Goal: Communication & Community: Answer question/provide support

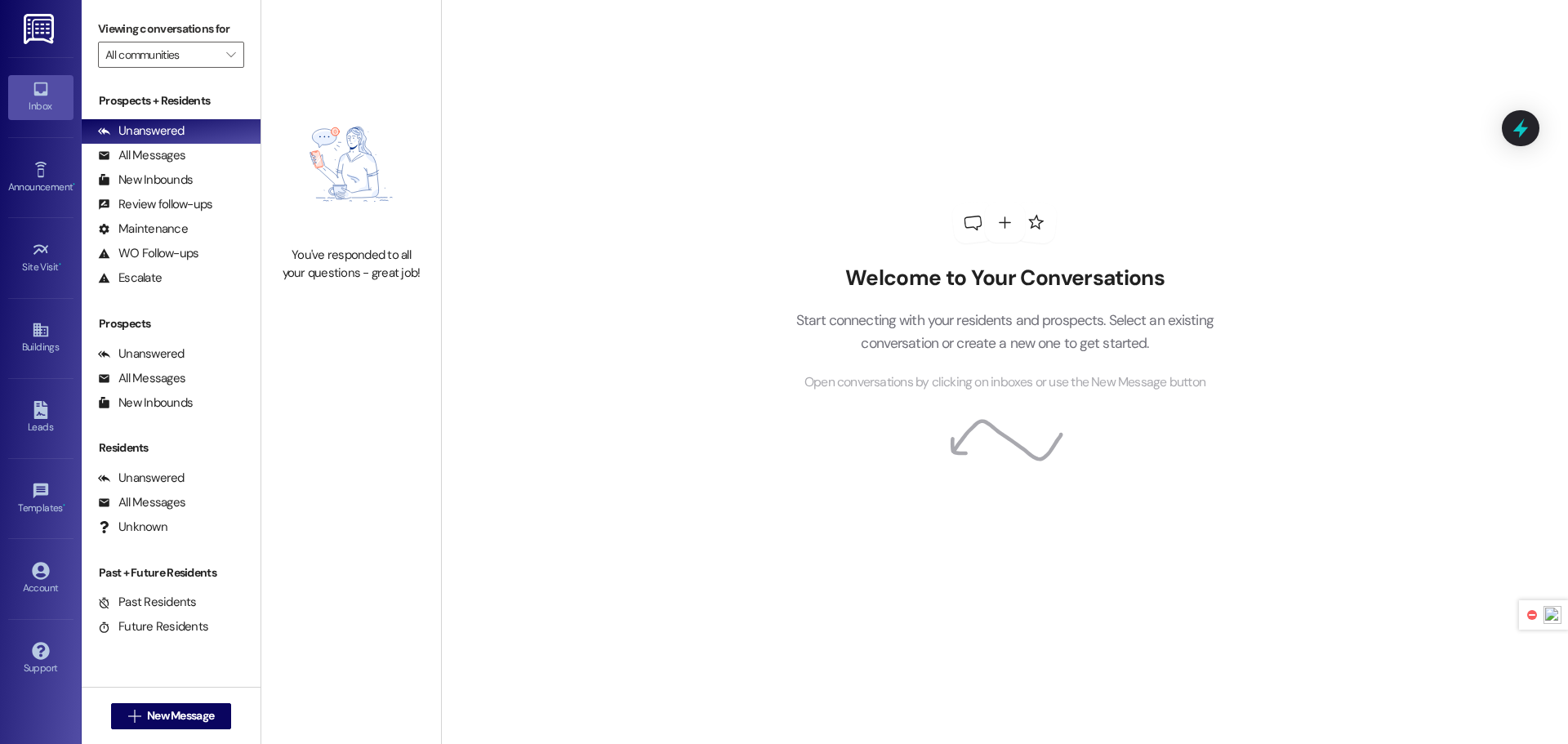
click at [38, 36] on img at bounding box center [41, 29] width 34 height 31
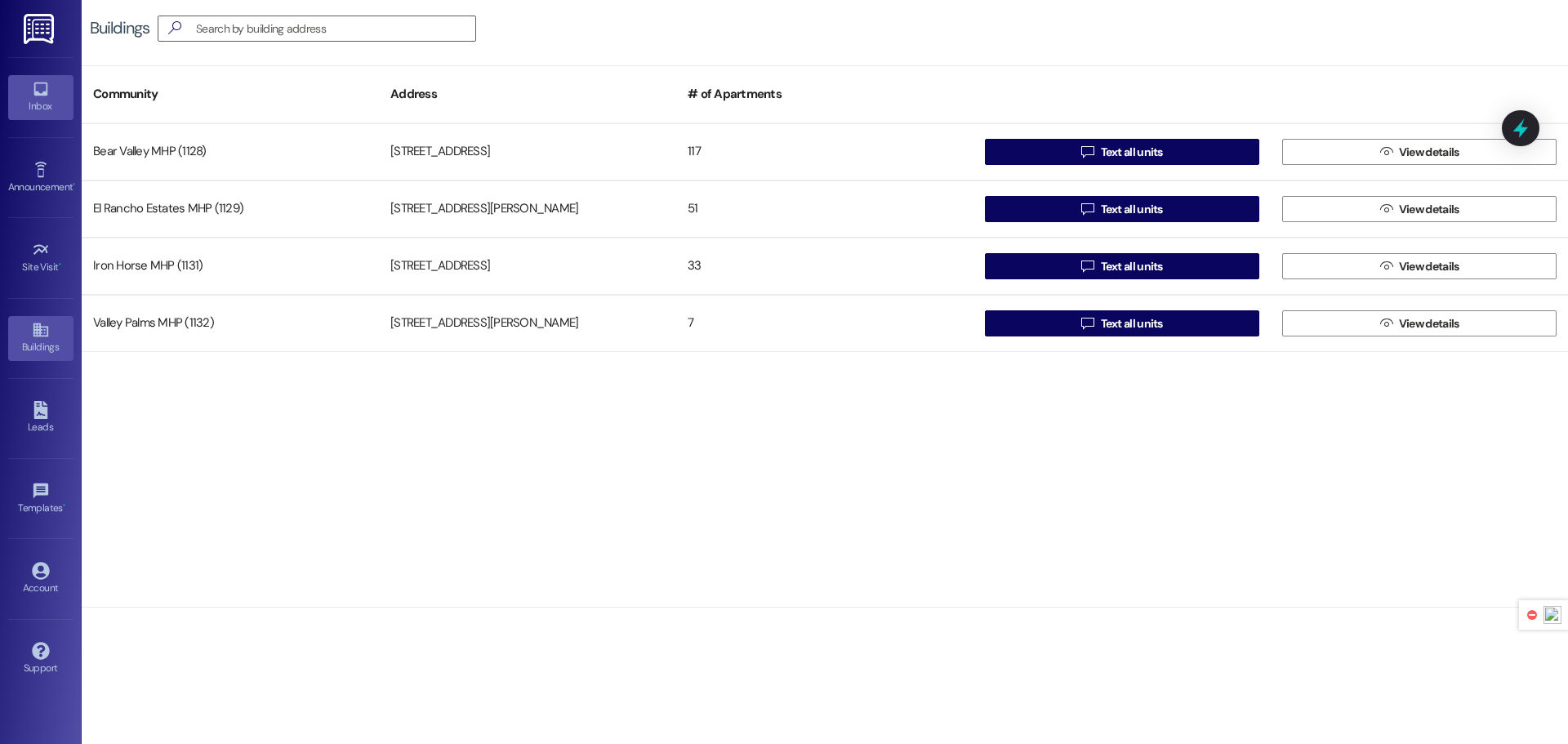
click at [35, 86] on icon at bounding box center [41, 89] width 18 height 18
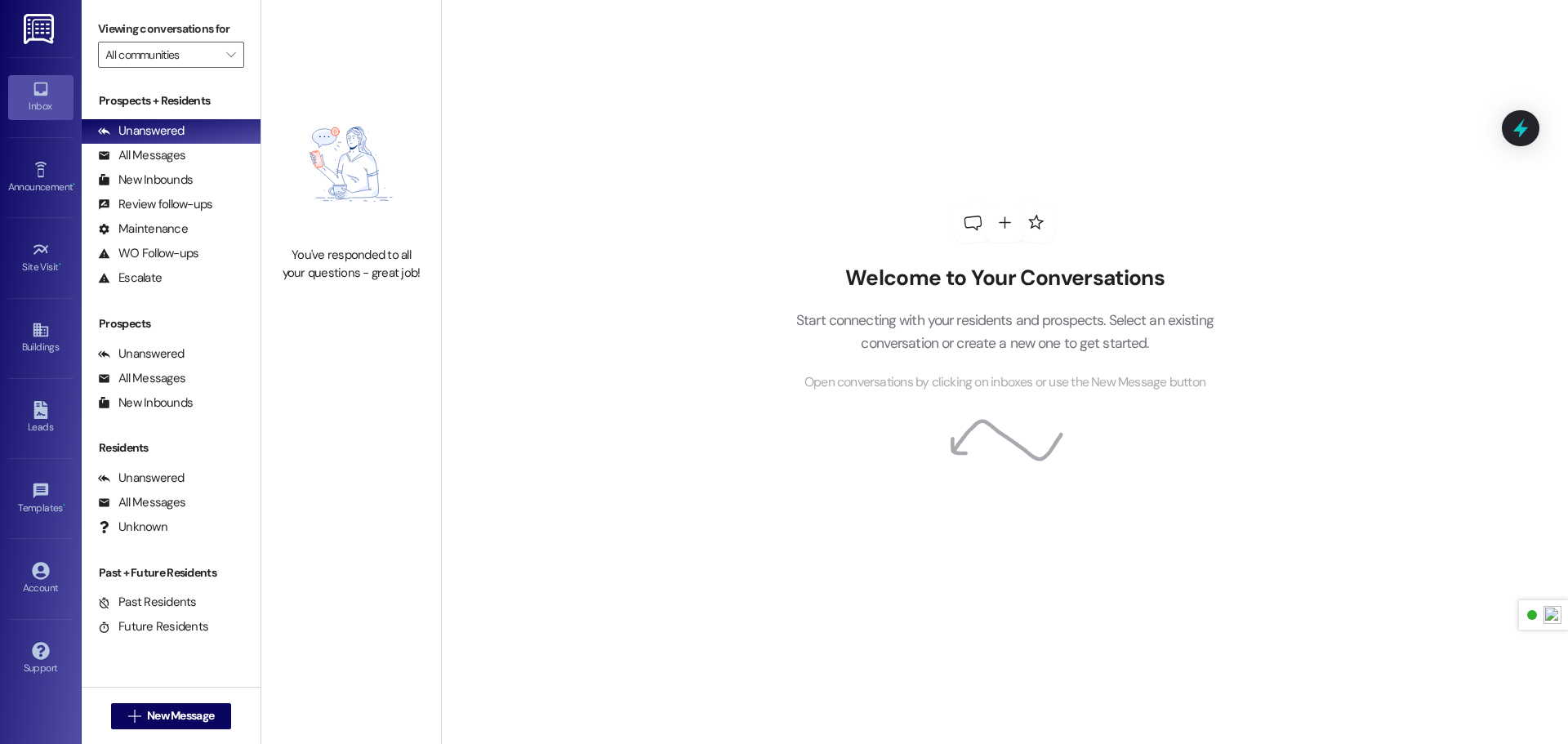
click at [47, 30] on img at bounding box center [41, 29] width 34 height 31
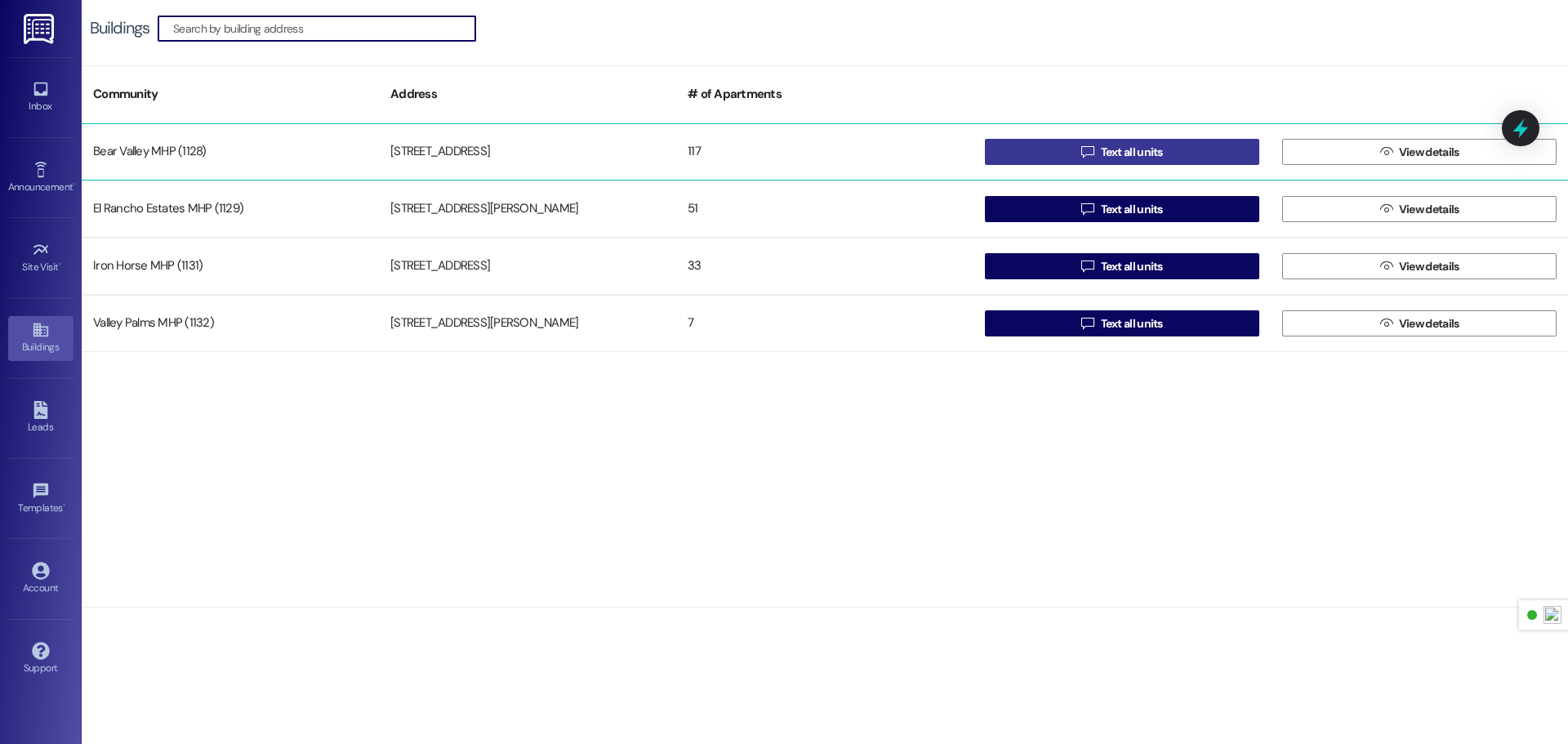
click at [1175, 150] on button " Text all units" at bounding box center [1122, 152] width 274 height 26
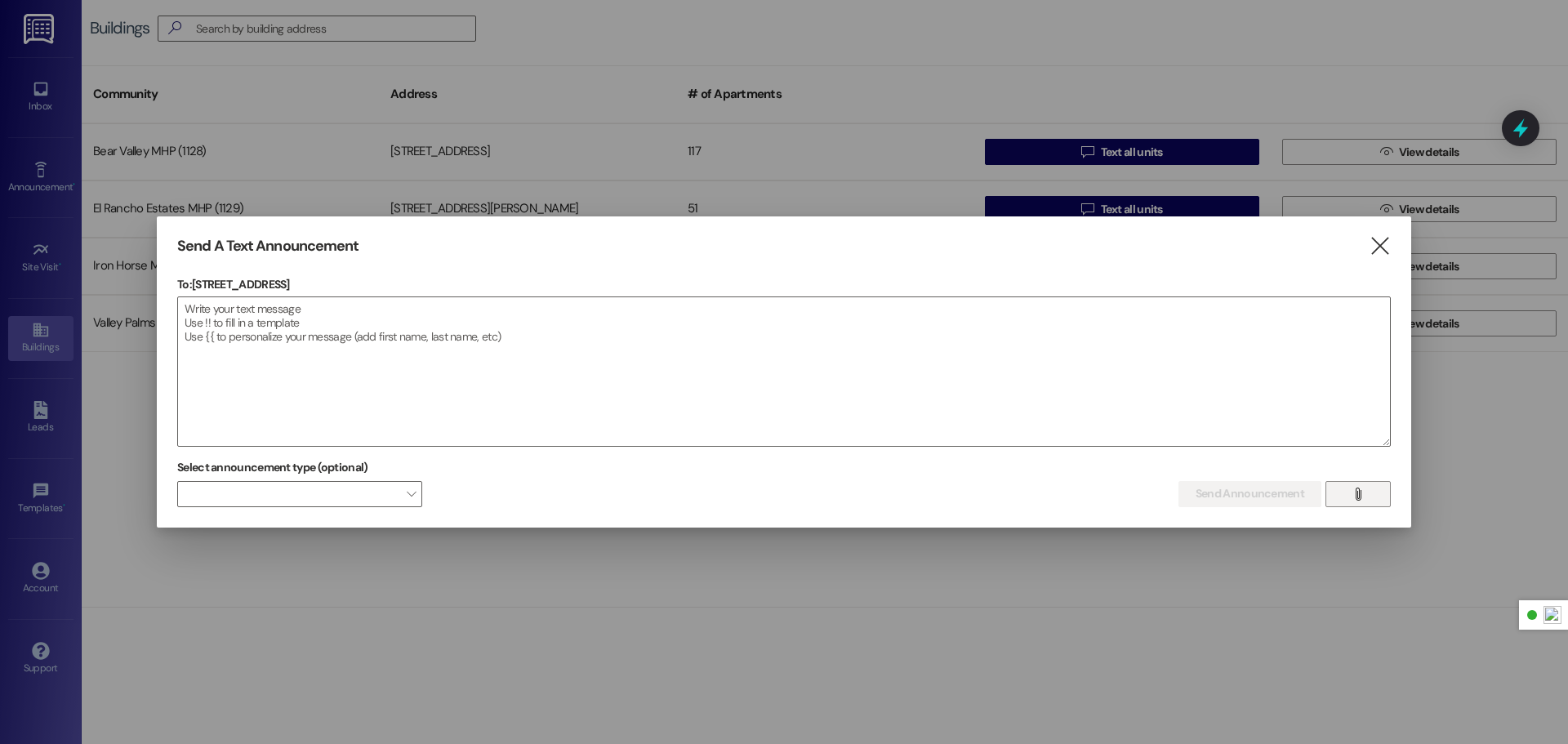
click at [1362, 498] on icon "" at bounding box center [1357, 494] width 12 height 13
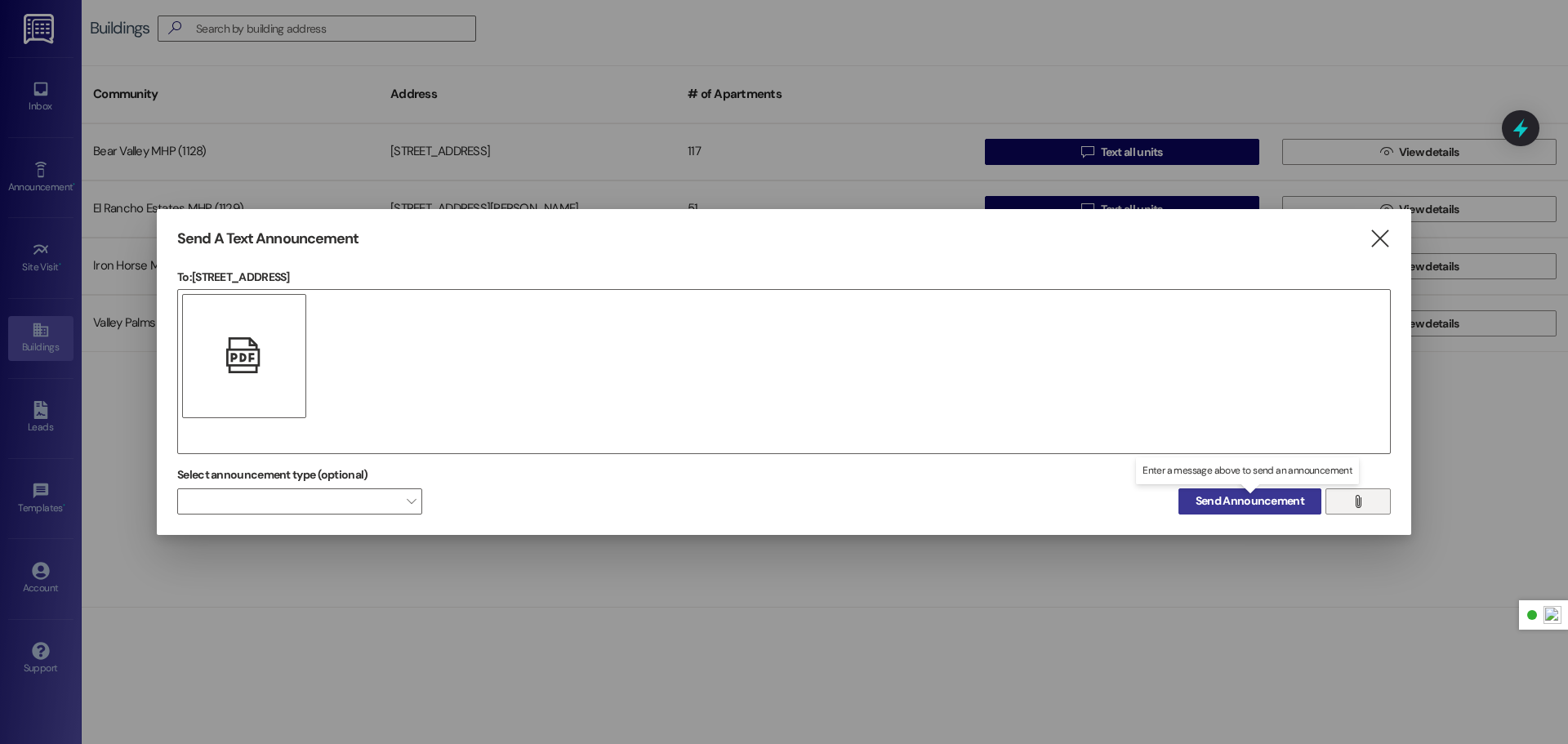
click at [1218, 499] on span "Send Announcement" at bounding box center [1249, 501] width 108 height 17
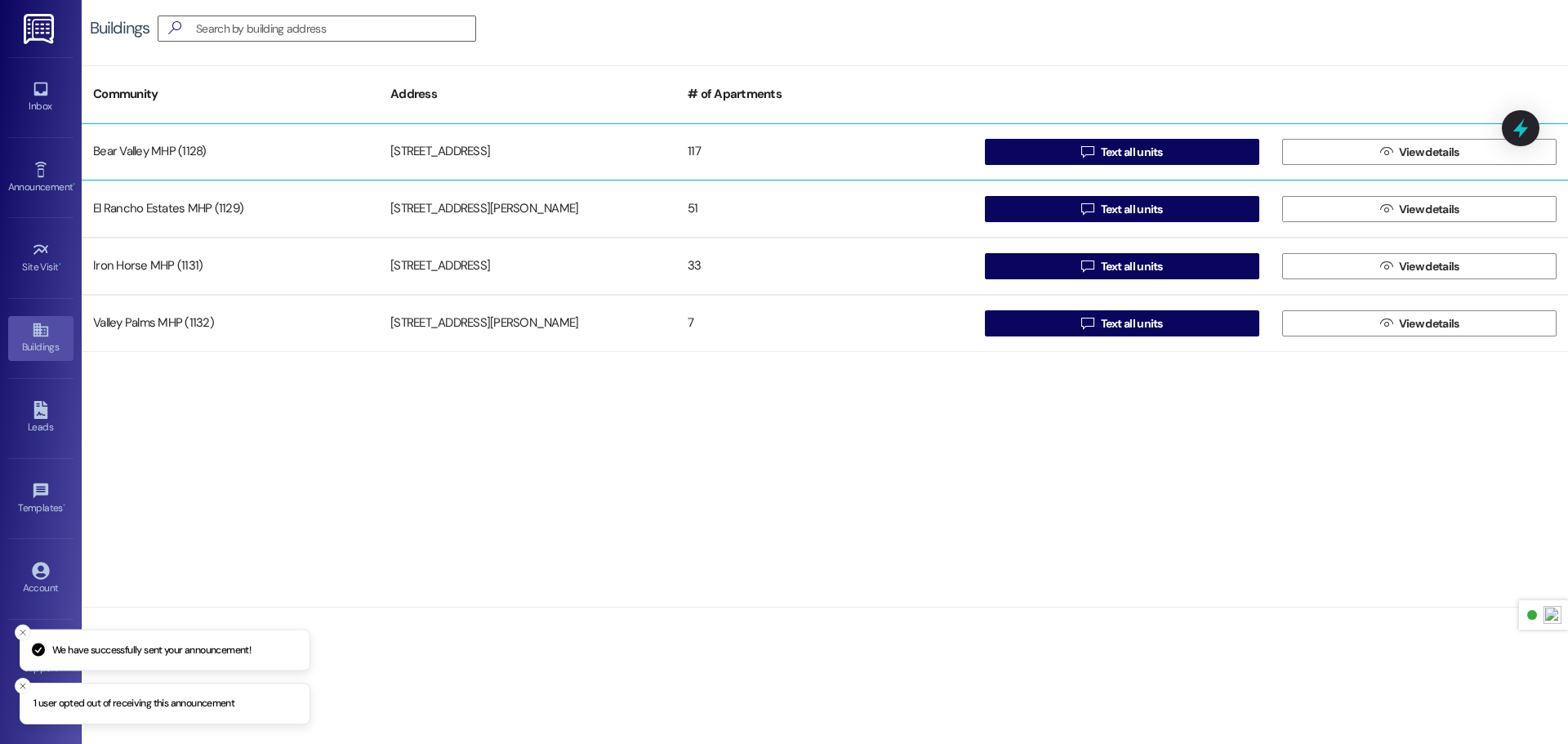
click at [229, 163] on div "Bear Valley MHP (1128)" at bounding box center [231, 152] width 298 height 33
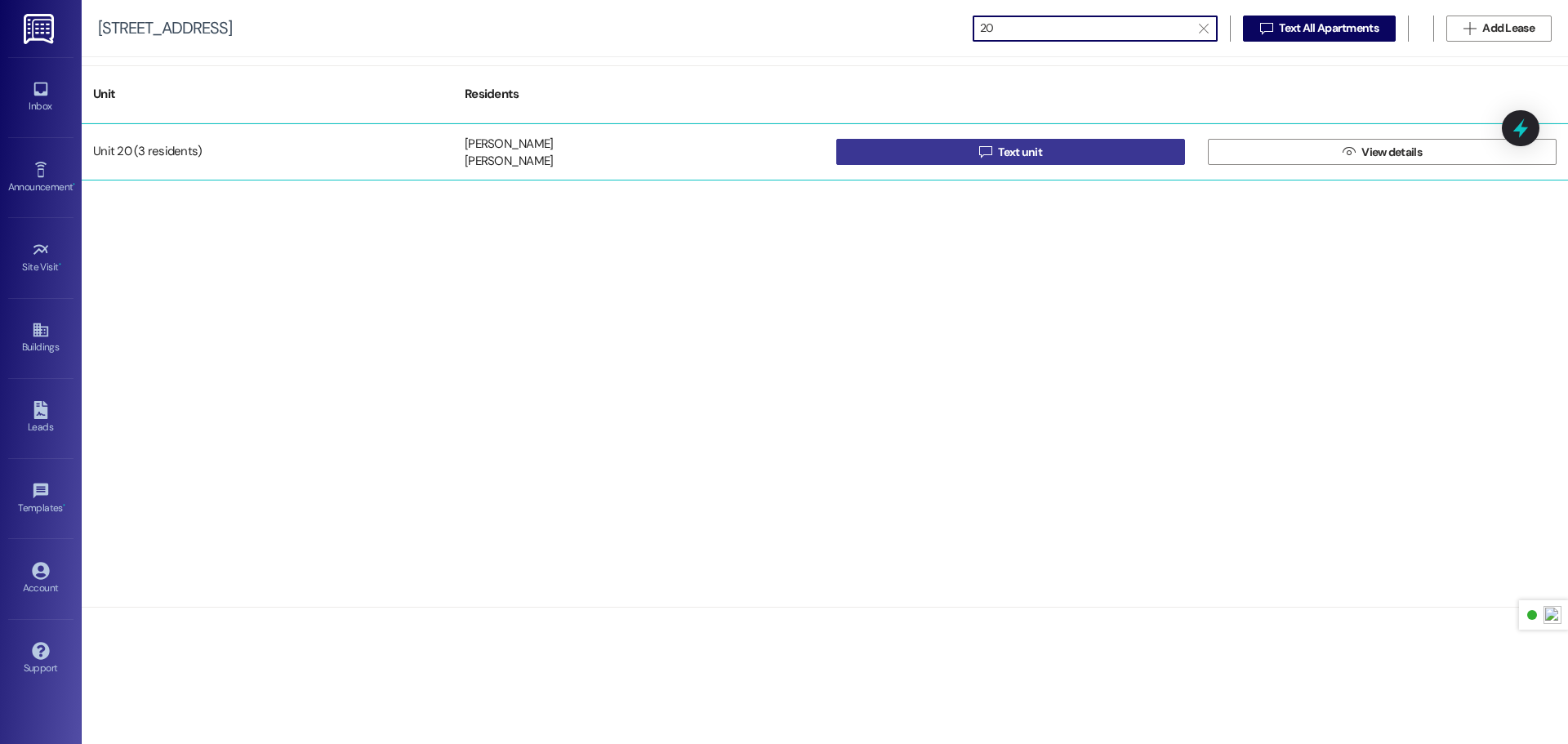
type input "20"
click at [948, 153] on button " Text unit" at bounding box center [1011, 152] width 349 height 26
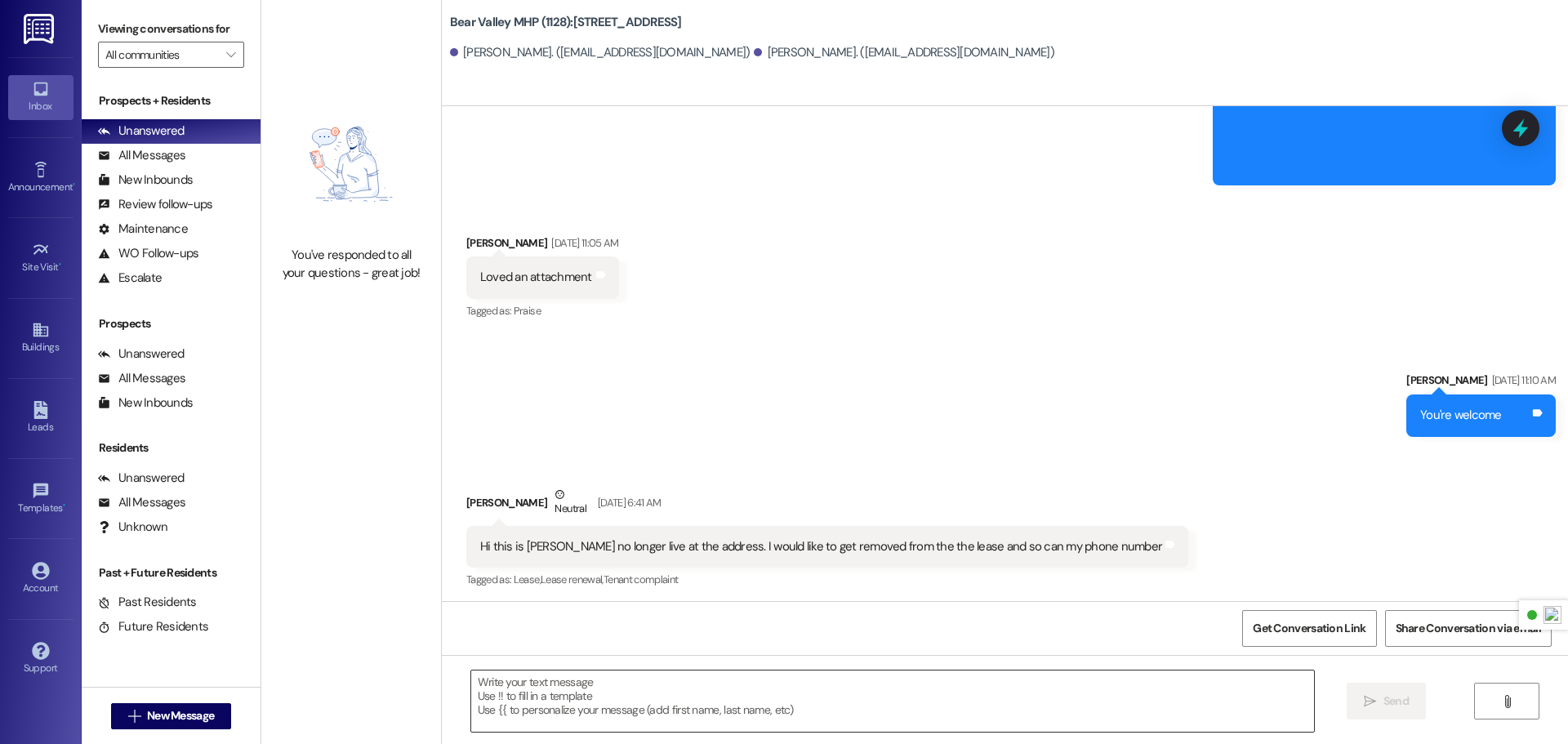
scroll to position [326, 0]
click at [686, 683] on textarea at bounding box center [893, 701] width 843 height 61
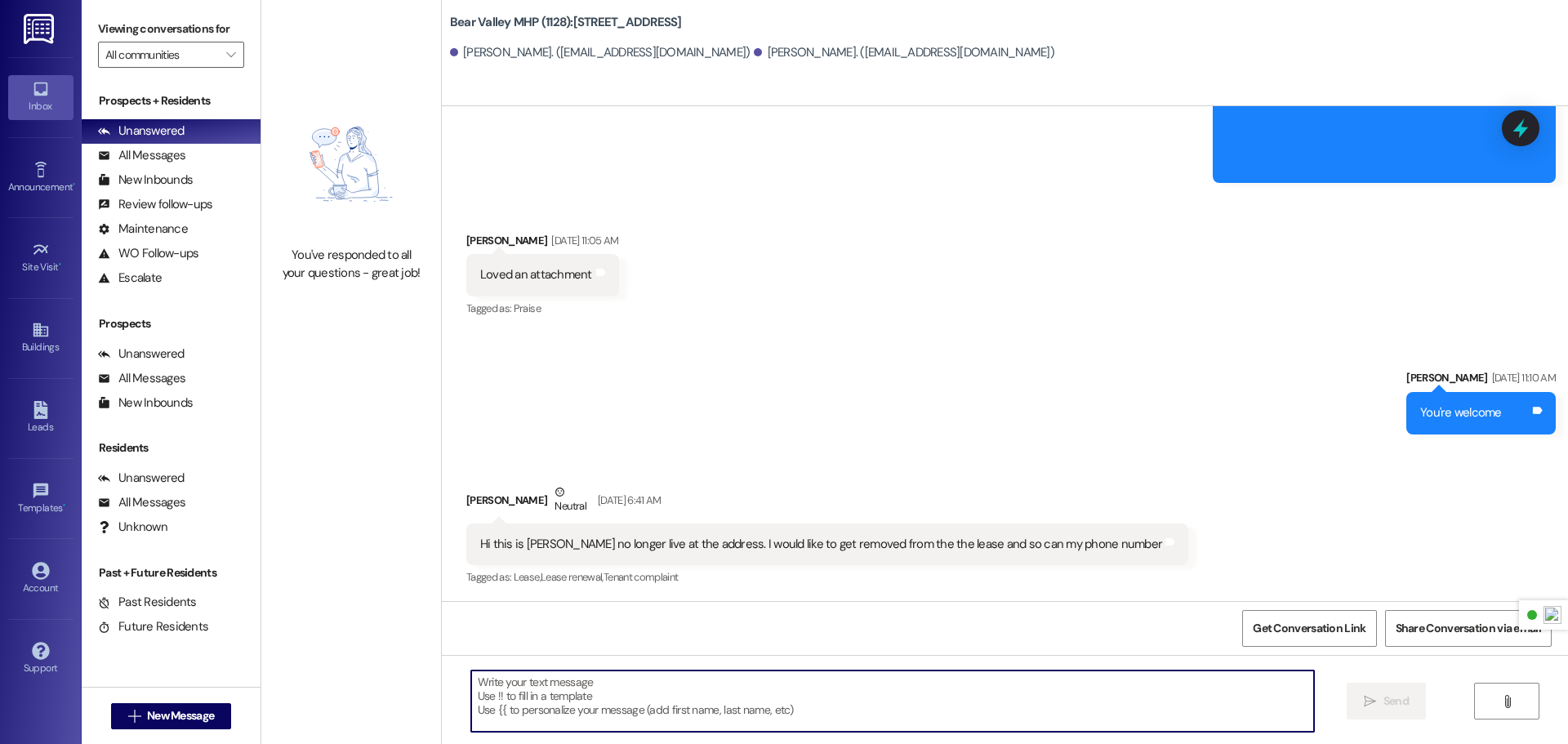
paste textarea "Hi [PERSON_NAME], I wanted to let you know that we cannot remove [PERSON_NAME] …"
type textarea "Hi [PERSON_NAME], I wanted to let you know that we cannot remove [PERSON_NAME] …"
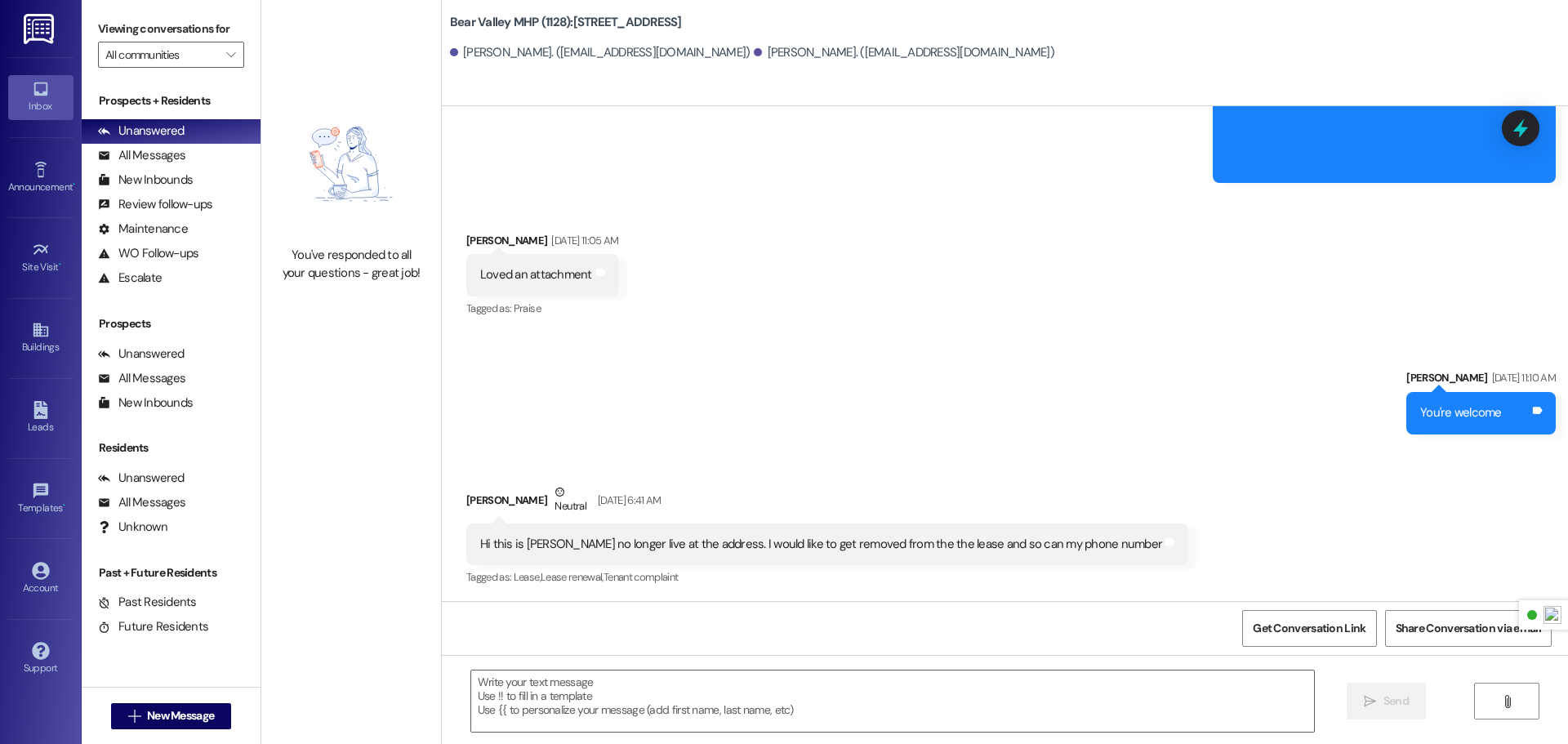
click at [65, 30] on link at bounding box center [40, 28] width 52 height 57
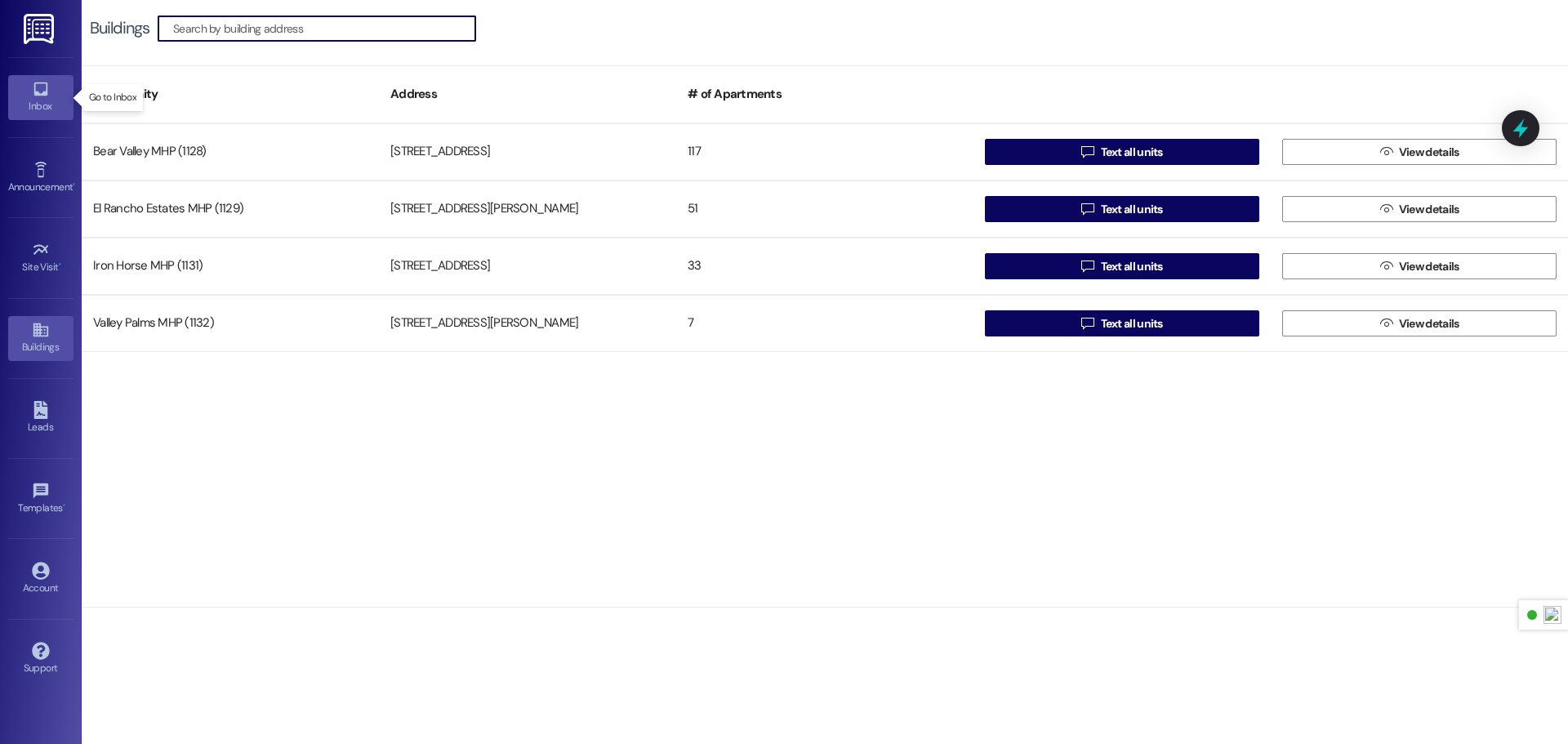
click at [55, 110] on div "Inbox" at bounding box center [41, 107] width 82 height 17
